Goal: Information Seeking & Learning: Learn about a topic

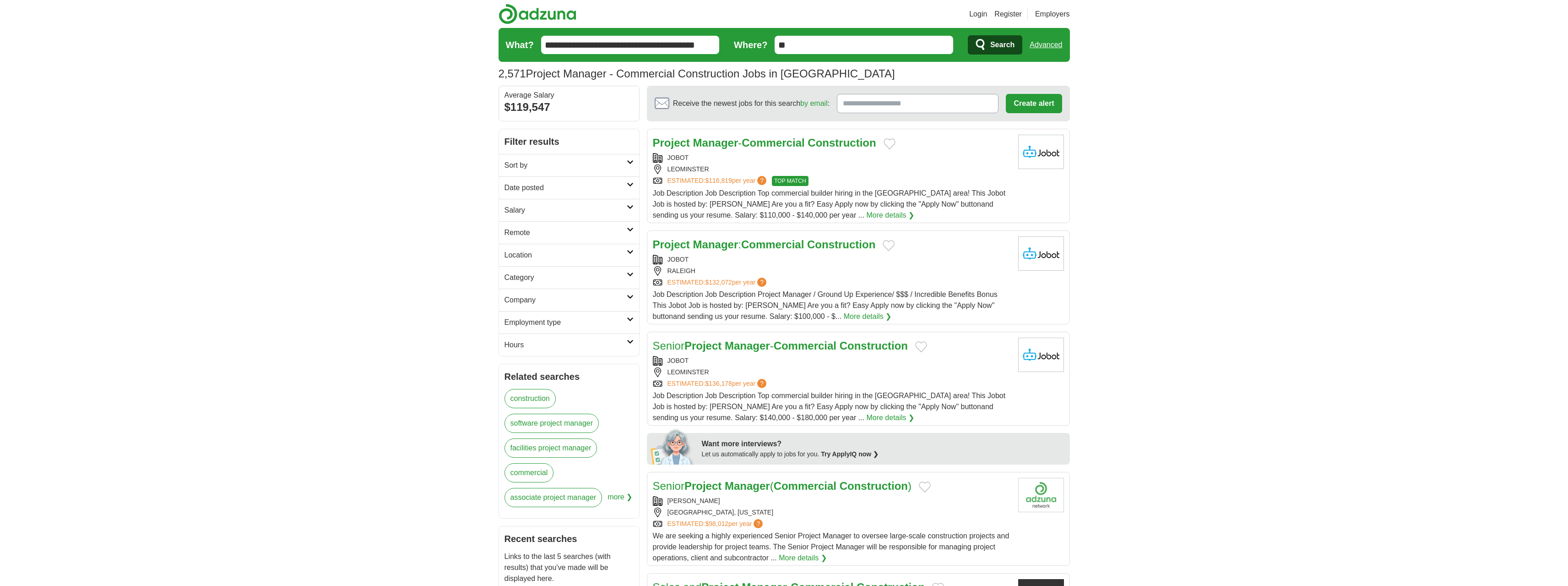
click at [977, 13] on link "Login" at bounding box center [978, 14] width 18 height 11
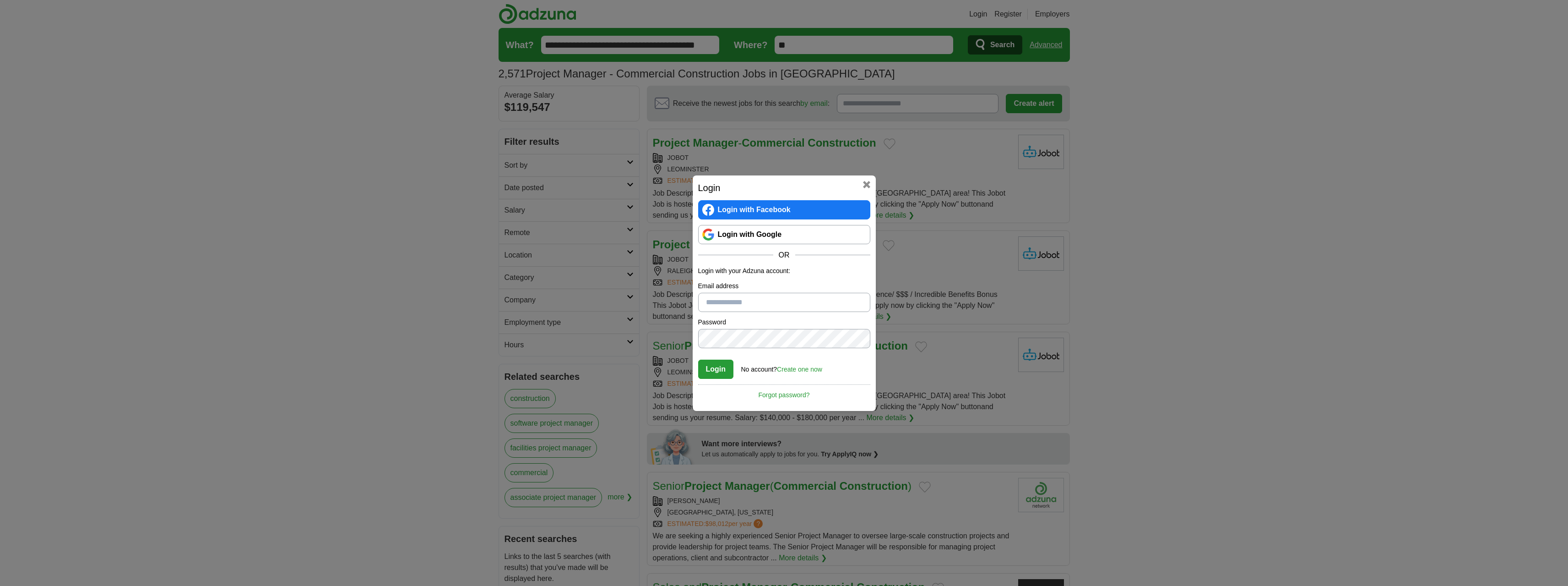
click at [778, 315] on form "Login with your Adzuna account: Email address Password Confirm password Login N…" at bounding box center [784, 322] width 172 height 113
click at [791, 306] on input "Email address" at bounding box center [784, 302] width 172 height 19
type input "**********"
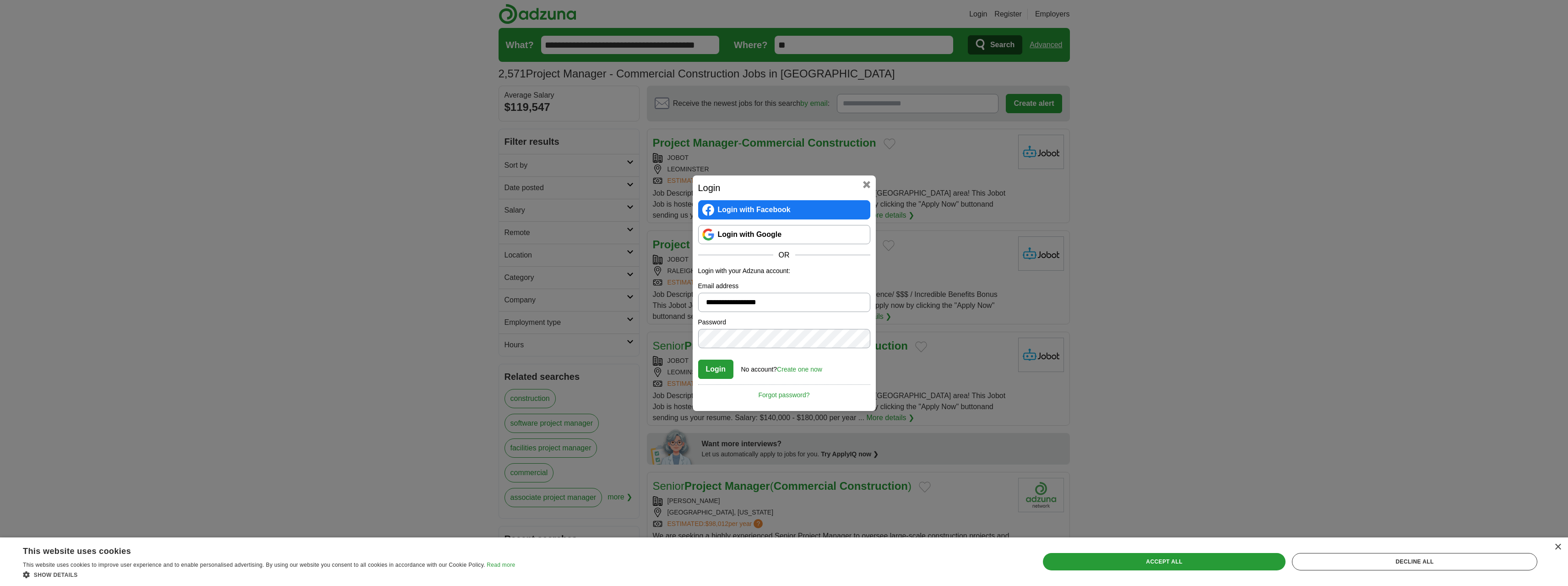
click at [698, 360] on button "Login" at bounding box center [716, 369] width 36 height 19
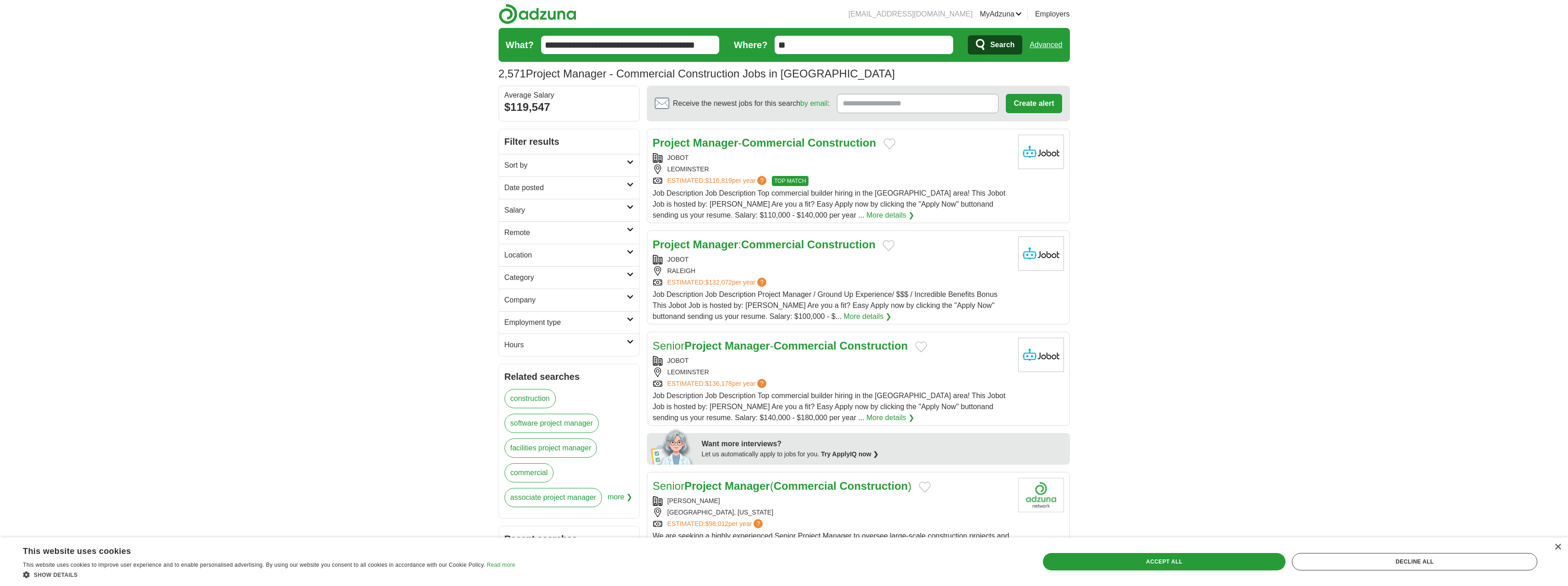
click at [992, 11] on link "MyAdzuna" at bounding box center [1000, 14] width 42 height 11
click at [1272, 560] on div "Accept all" at bounding box center [1164, 562] width 243 height 18
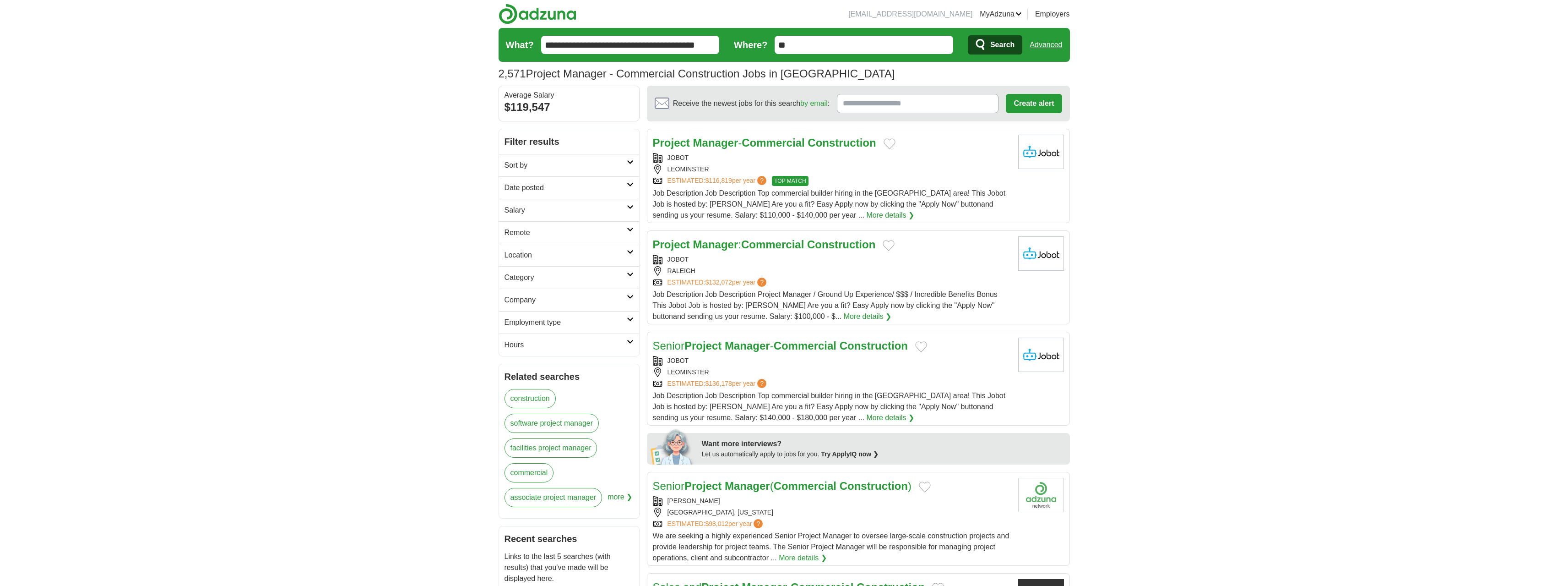
click at [1000, 20] on header "zackalto@gmail.com MyAdzuna Alerts Favorites Resumes ApplyIQ Preferences Posted…" at bounding box center [784, 43] width 571 height 85
click at [0, 0] on link "Resumes" at bounding box center [0, 0] width 0 height 0
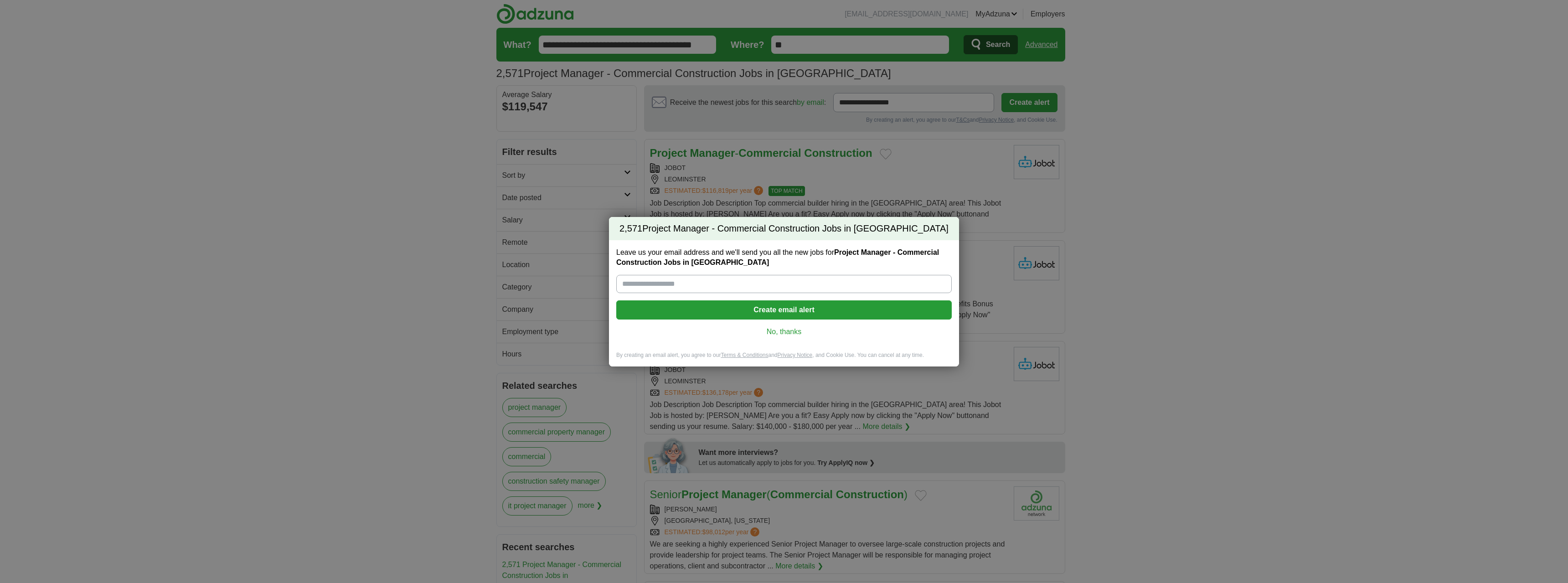
click at [792, 334] on link "No, thanks" at bounding box center [783, 331] width 321 height 10
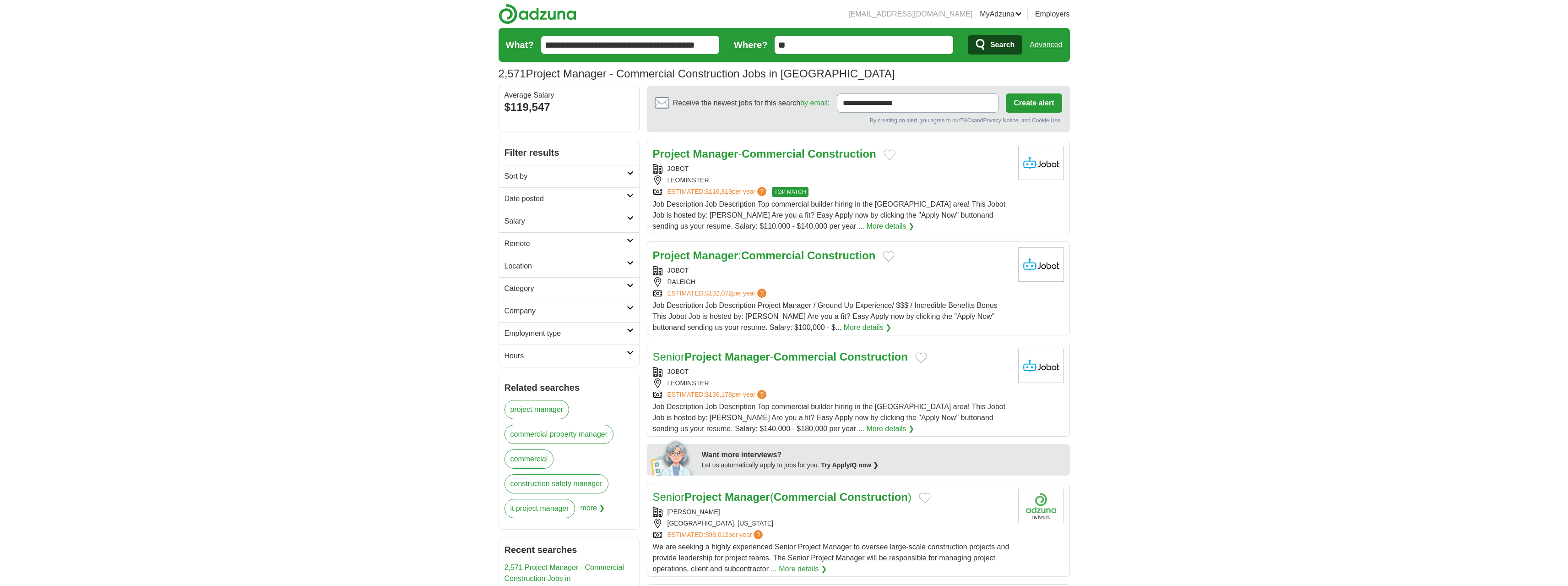
click at [576, 264] on h2 "Location" at bounding box center [565, 266] width 123 height 11
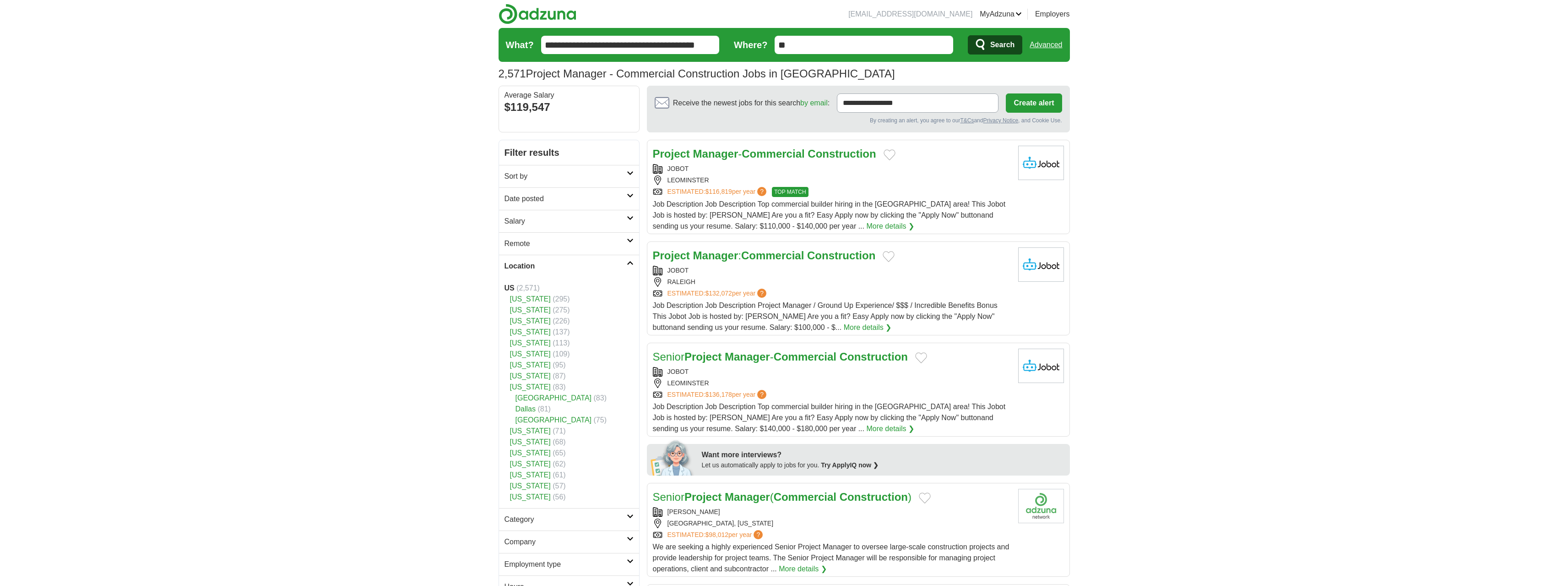
click at [579, 262] on h2 "Location" at bounding box center [565, 266] width 123 height 11
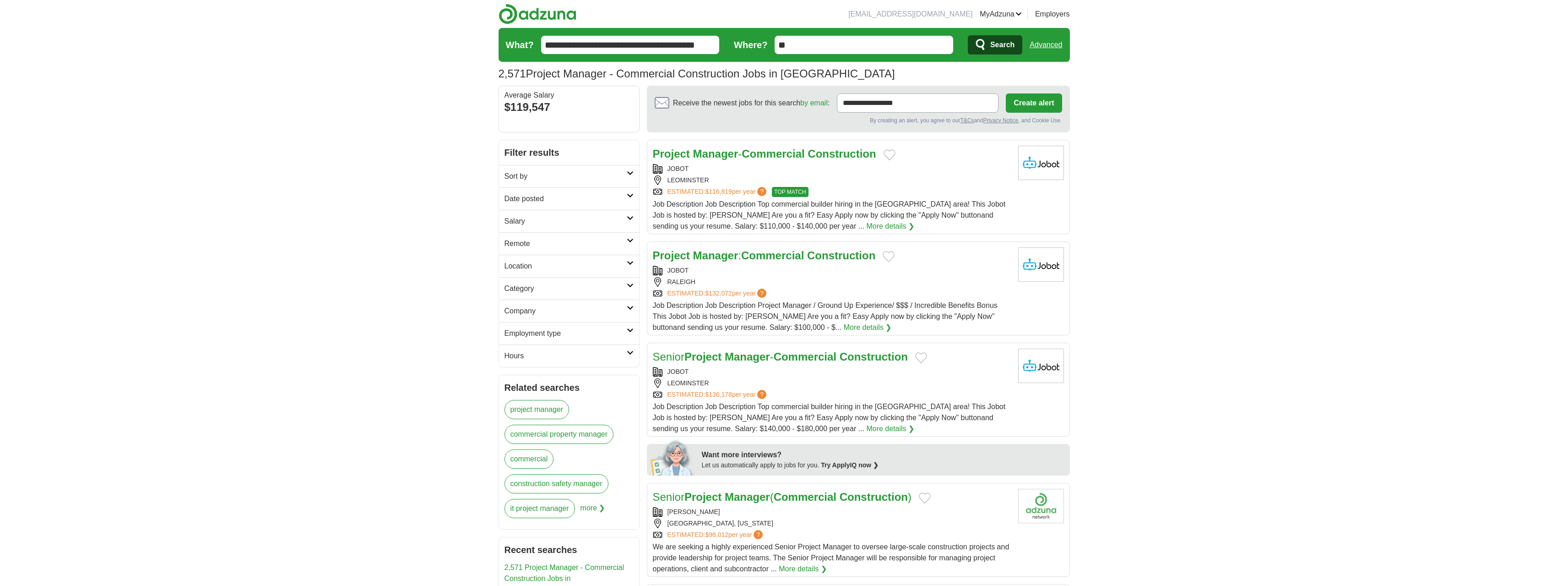
click at [790, 42] on input "**" at bounding box center [864, 45] width 178 height 18
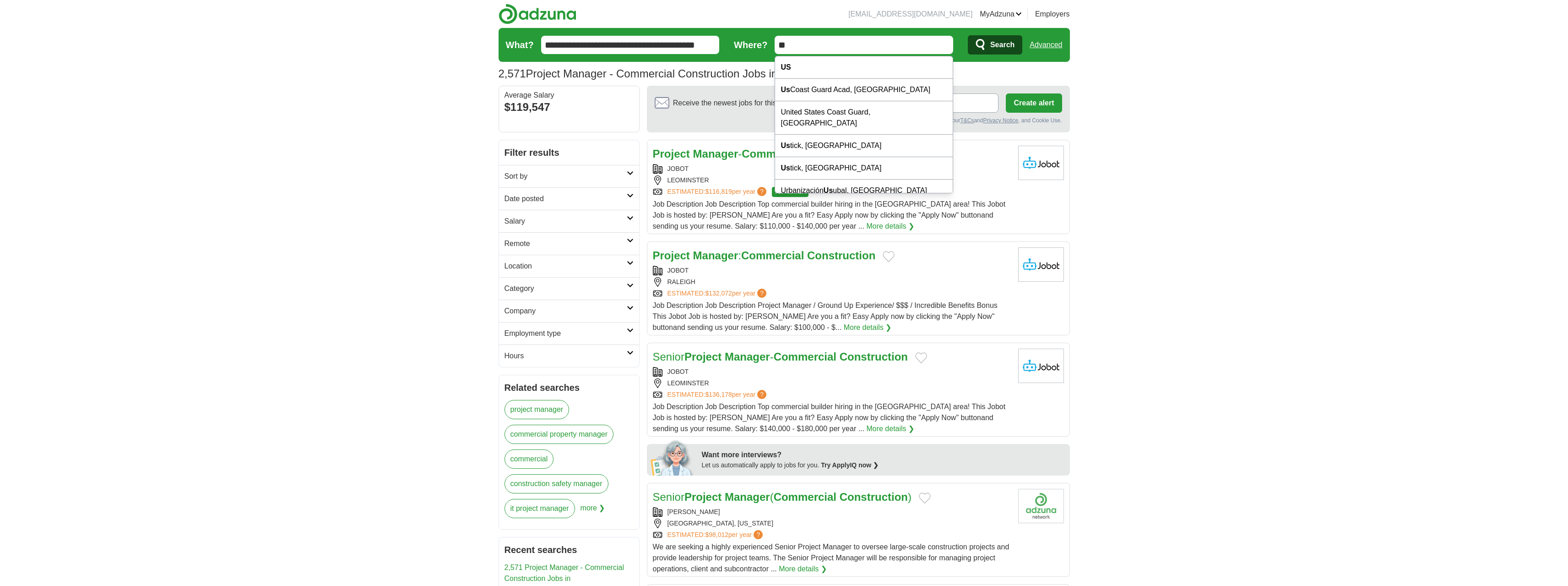
click at [790, 42] on input "**" at bounding box center [864, 45] width 178 height 18
click at [824, 45] on input "**********" at bounding box center [864, 45] width 178 height 18
click at [841, 66] on div "Bellevue, WA" at bounding box center [864, 67] width 177 height 22
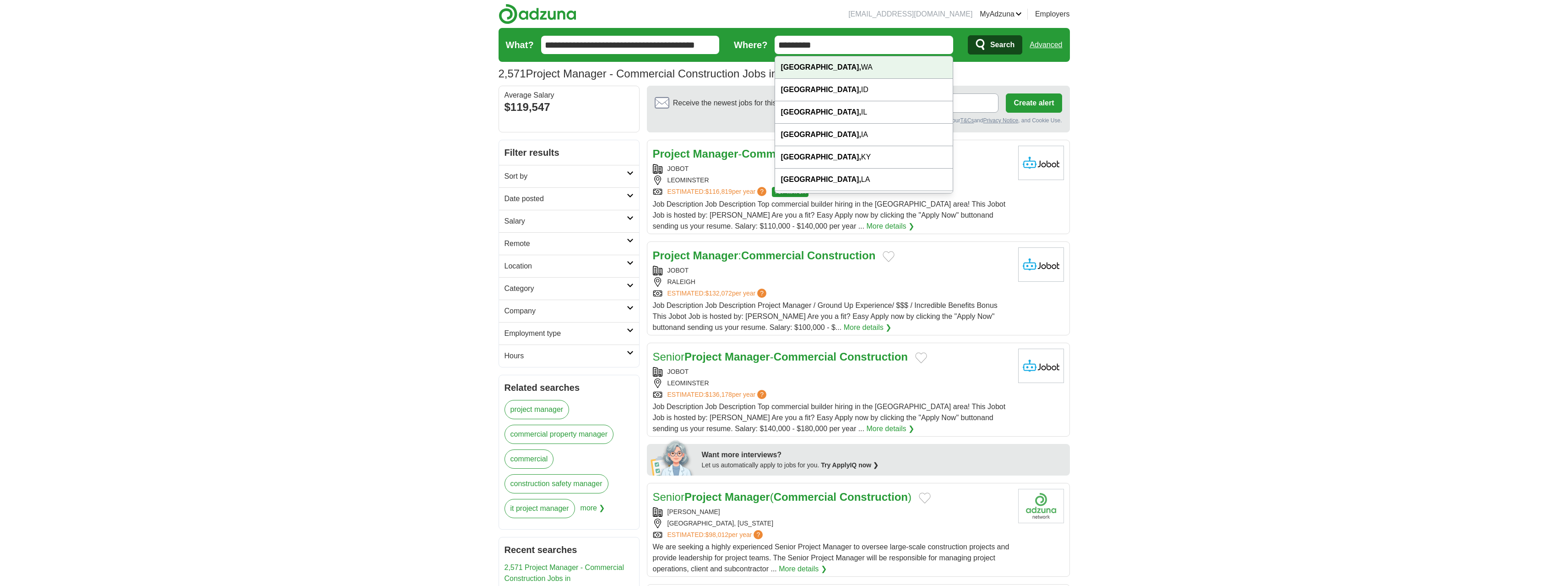
type input "**********"
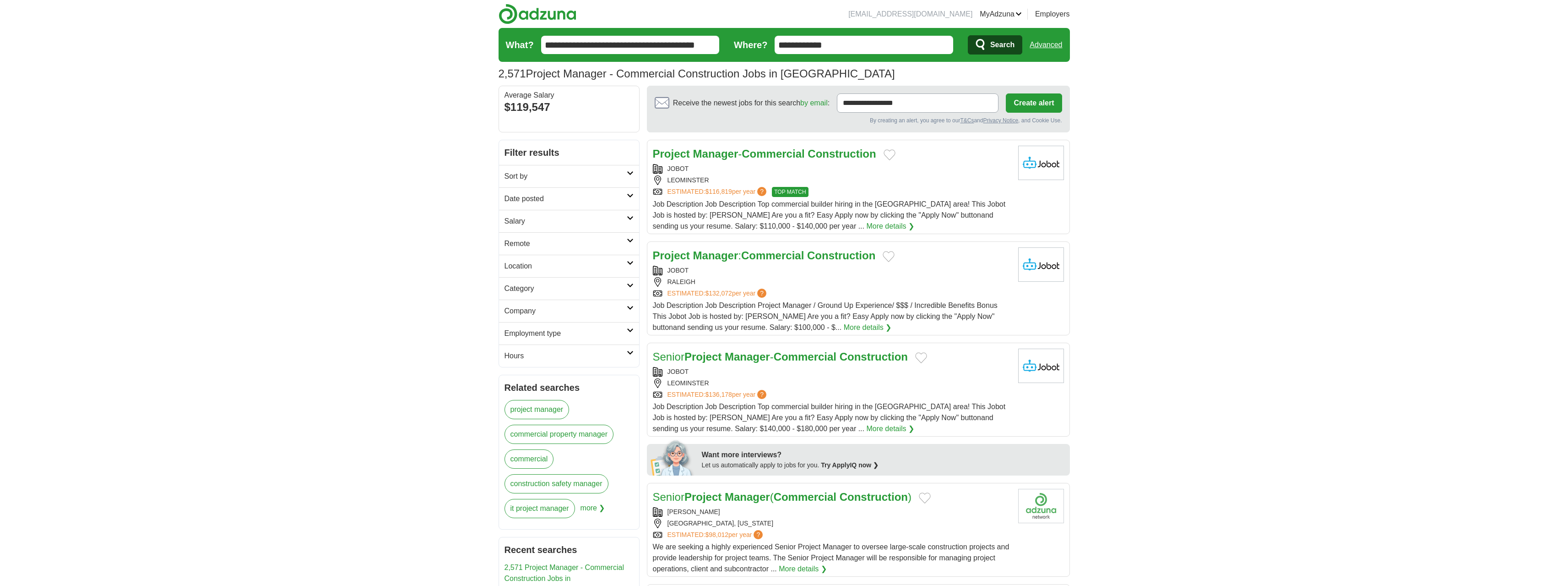
click at [983, 40] on icon "submit" at bounding box center [980, 44] width 8 height 11
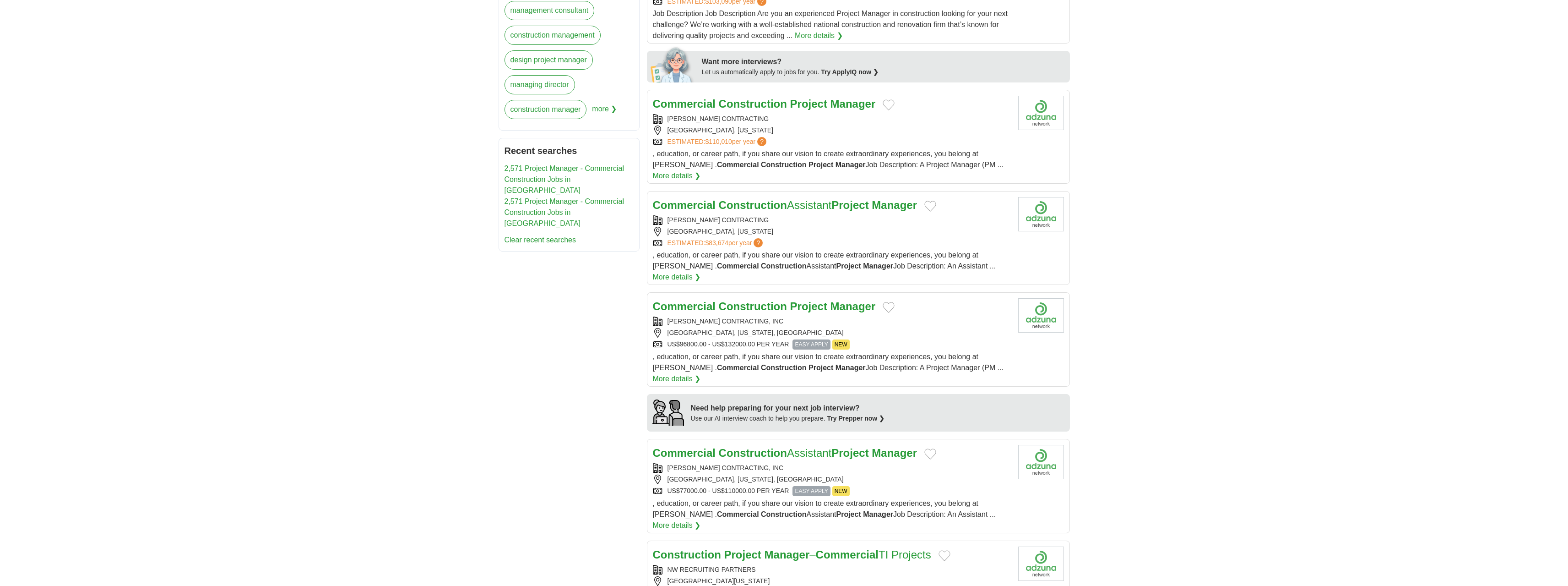
scroll to position [458, 0]
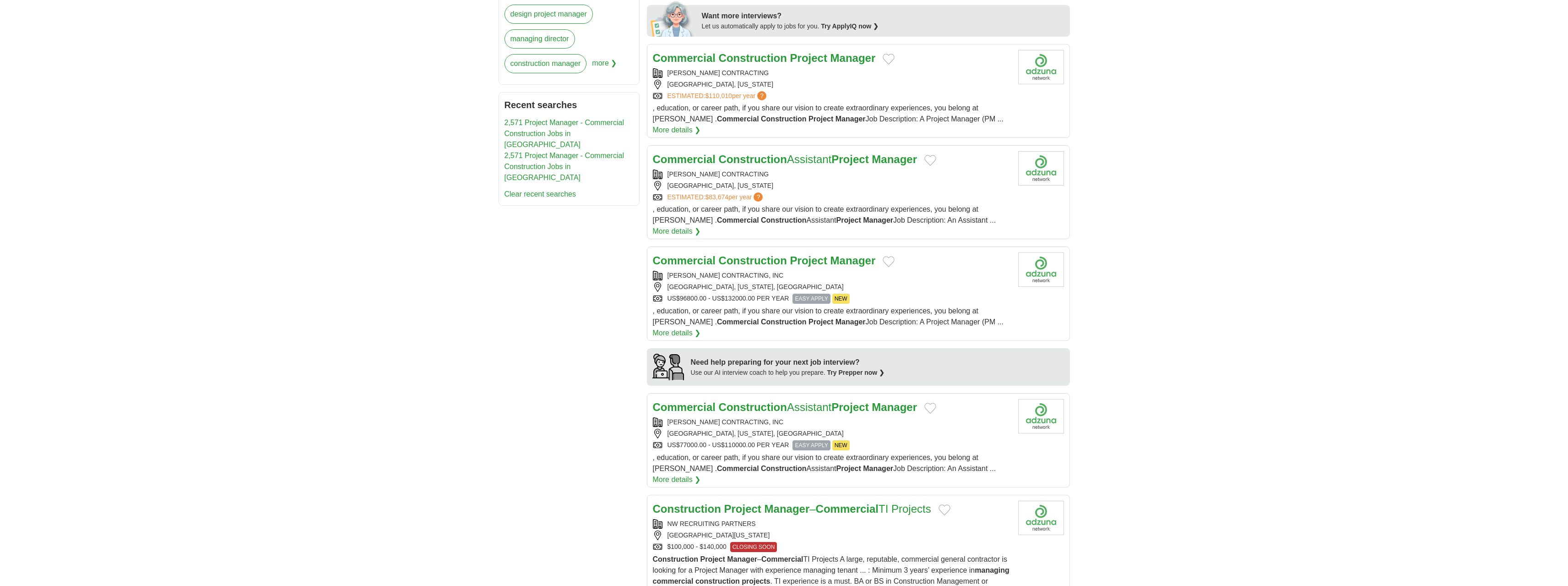
click at [752, 502] on strong "Project" at bounding box center [742, 508] width 37 height 12
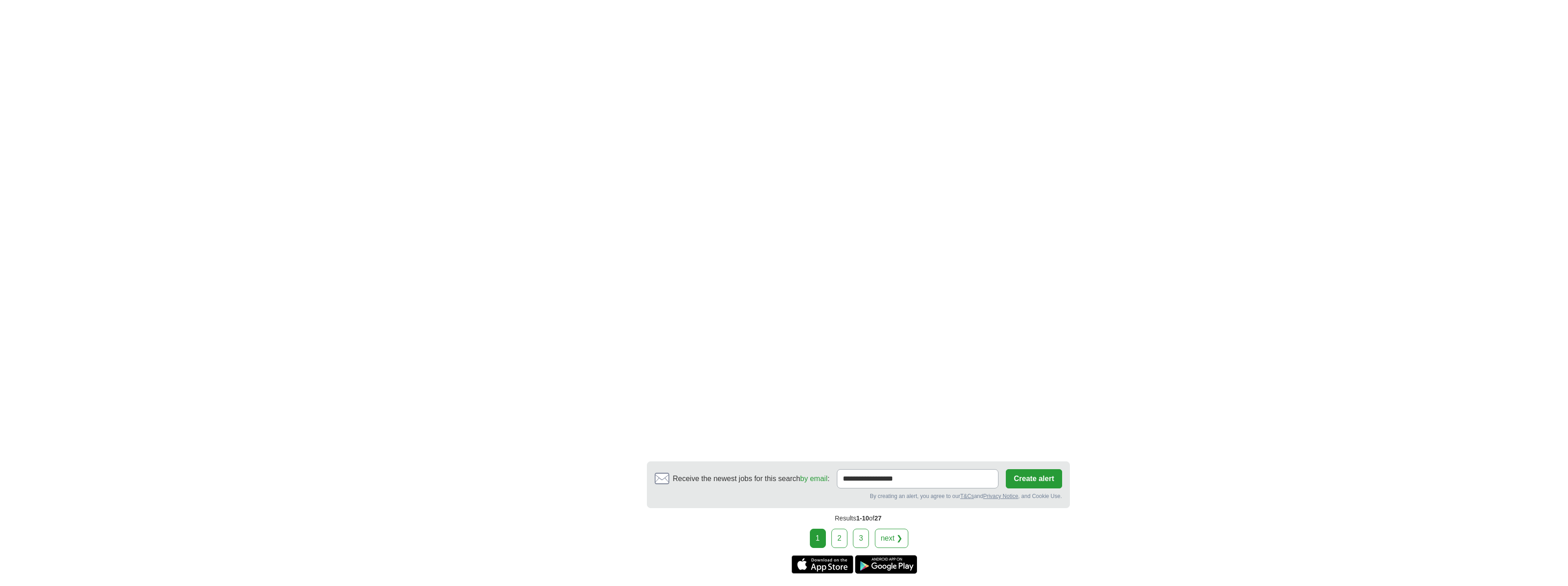
scroll to position [1420, 0]
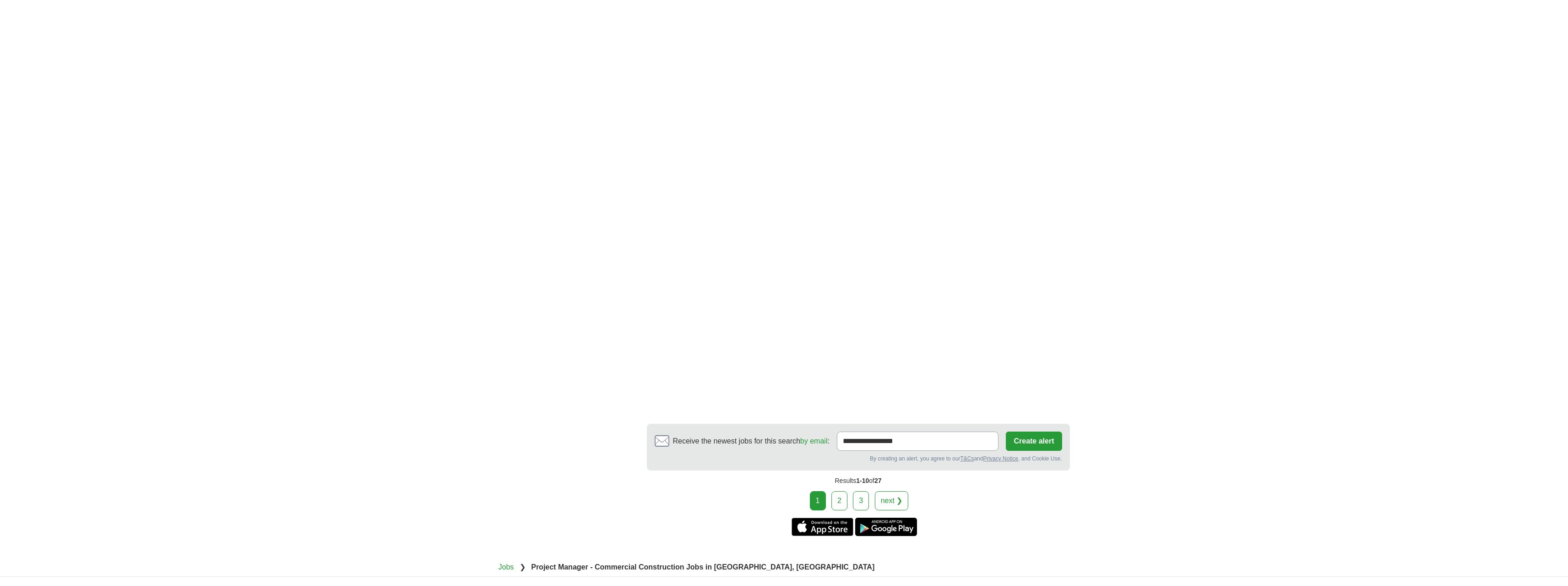
click at [838, 491] on link "2" at bounding box center [839, 500] width 16 height 19
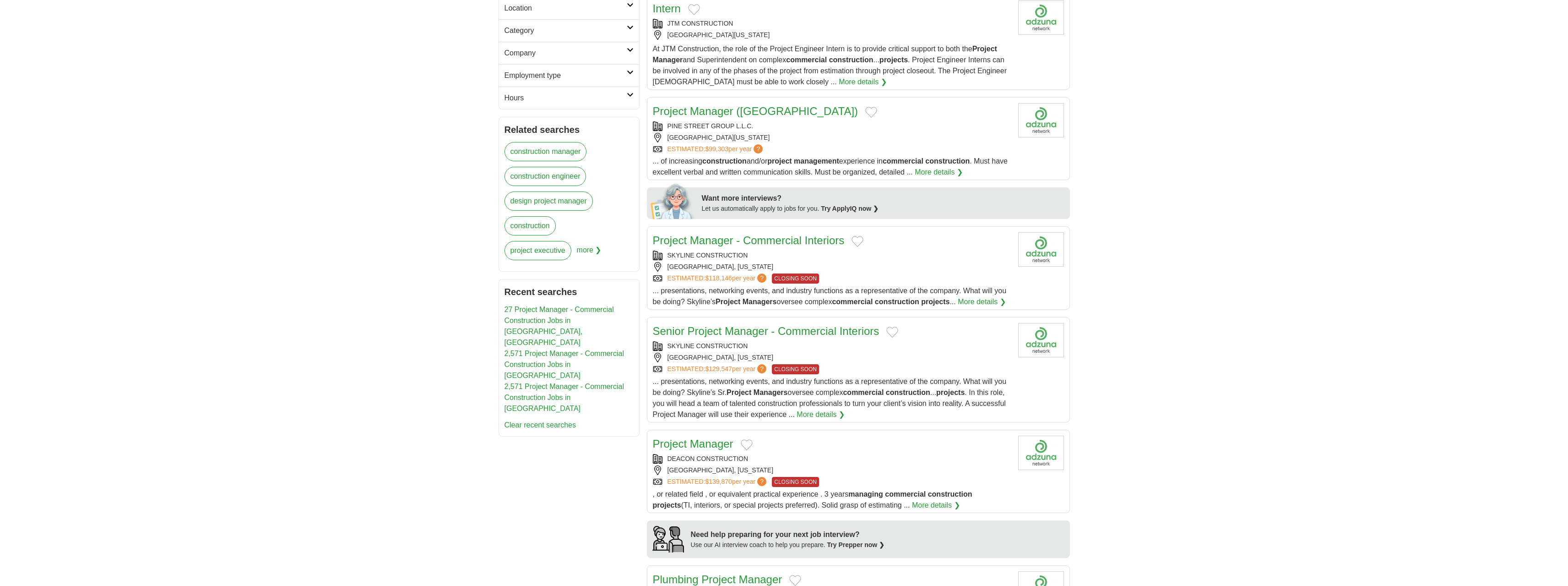
scroll to position [275, 0]
click at [707, 434] on link "Project Manager" at bounding box center [693, 440] width 81 height 12
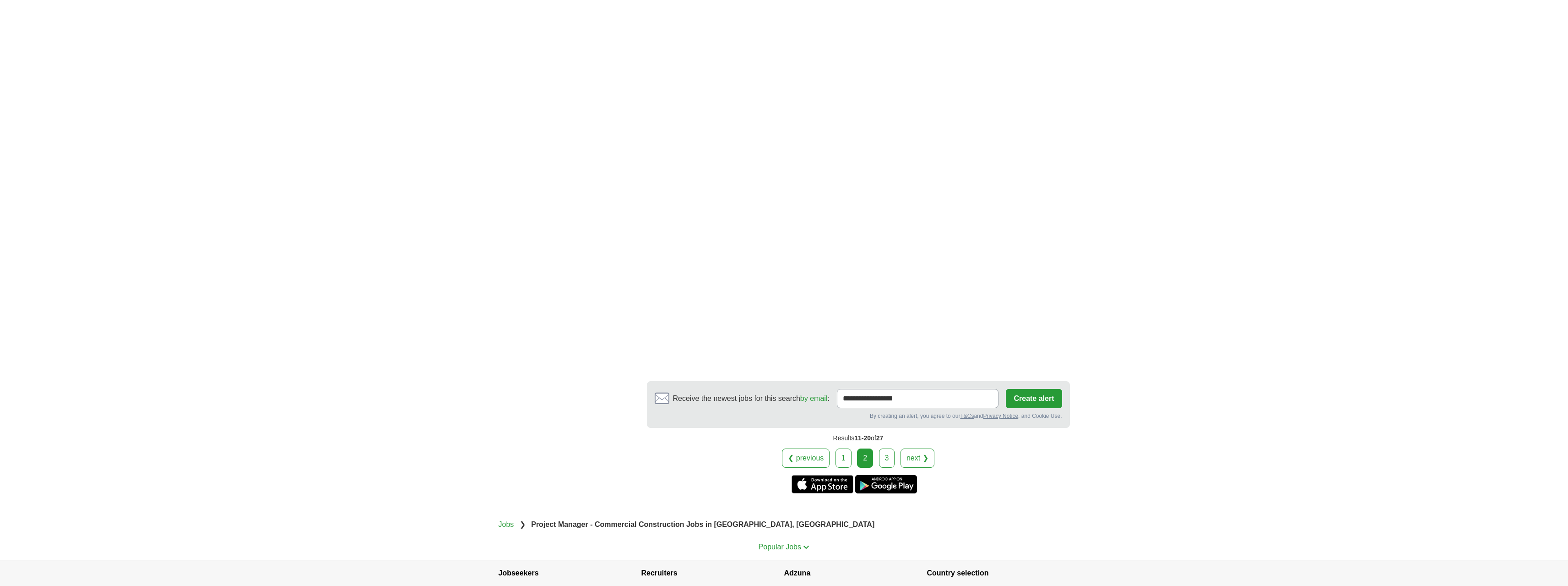
scroll to position [1374, 0]
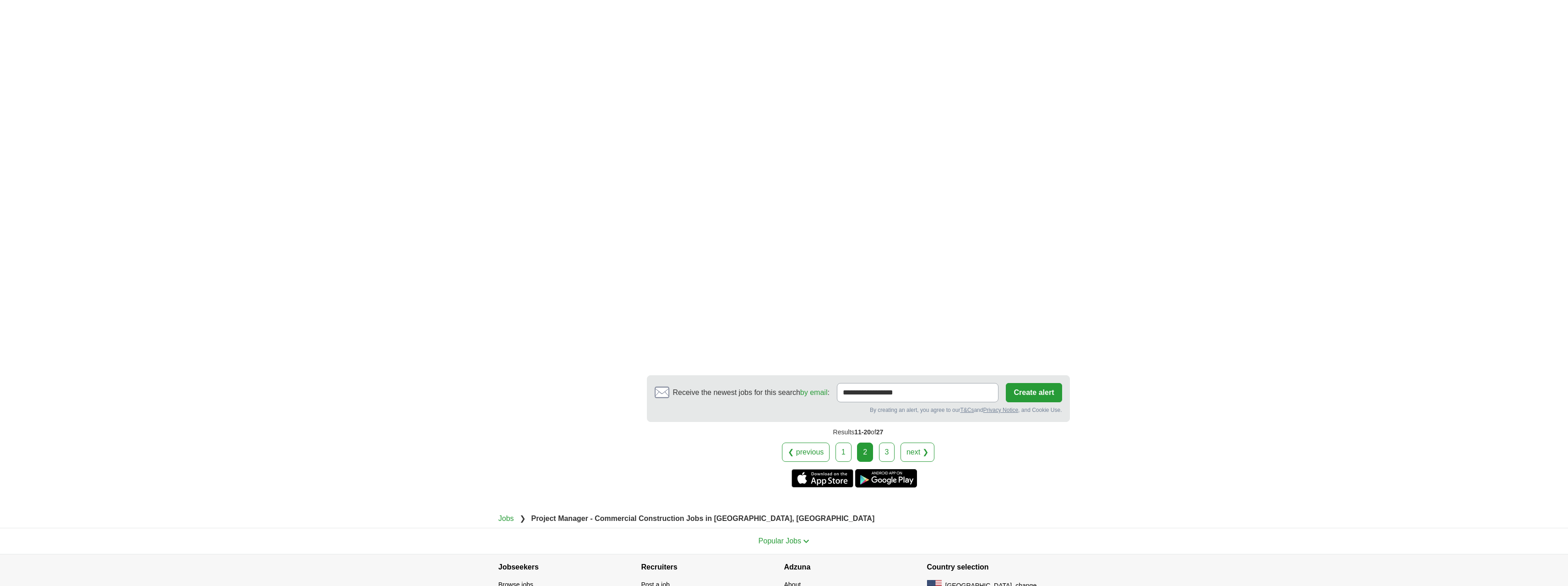
click at [886, 422] on div "Results 11-20 of 27" at bounding box center [857, 432] width 423 height 21
click at [885, 443] on link "3" at bounding box center [886, 452] width 16 height 19
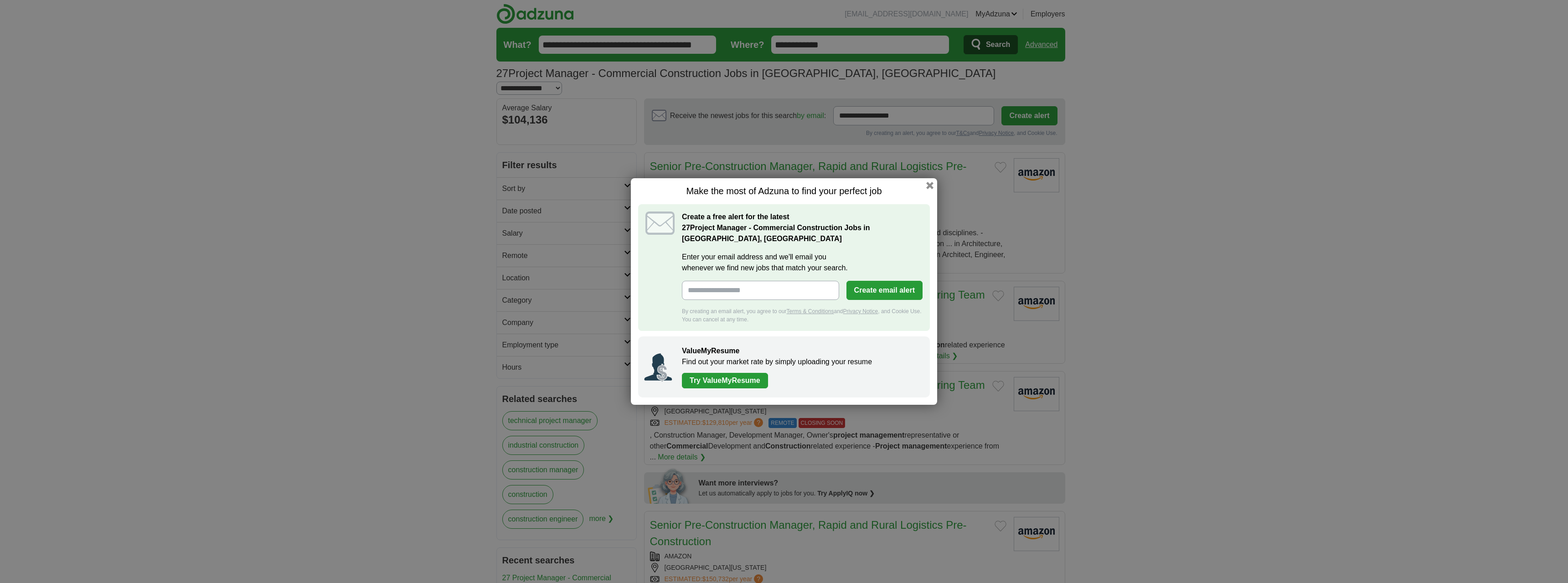
click at [925, 186] on h1 "Make the most of Adzuna to find your perfect job" at bounding box center [784, 191] width 292 height 11
click at [929, 183] on button "button" at bounding box center [930, 185] width 10 height 10
